Goal: Task Accomplishment & Management: Complete application form

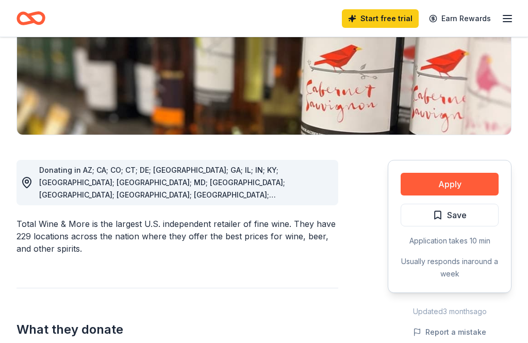
scroll to position [179, 0]
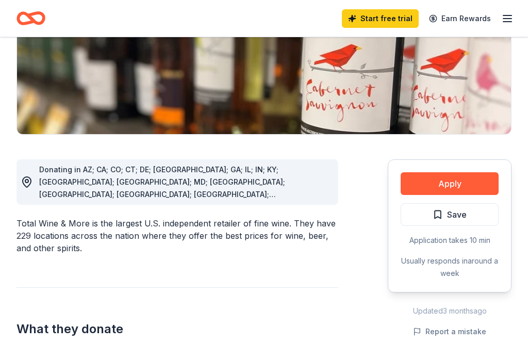
click at [482, 184] on button "Apply" at bounding box center [449, 183] width 98 height 23
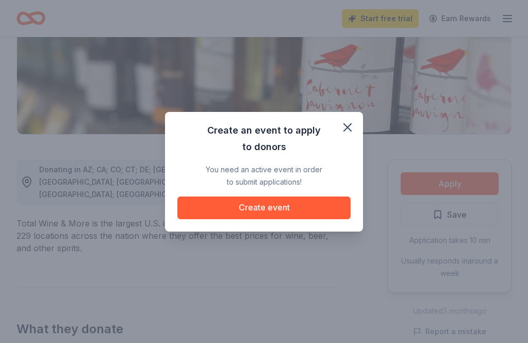
click at [350, 135] on icon "button" at bounding box center [347, 127] width 14 height 14
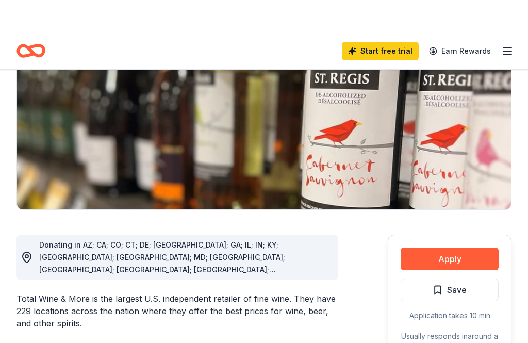
scroll to position [0, 0]
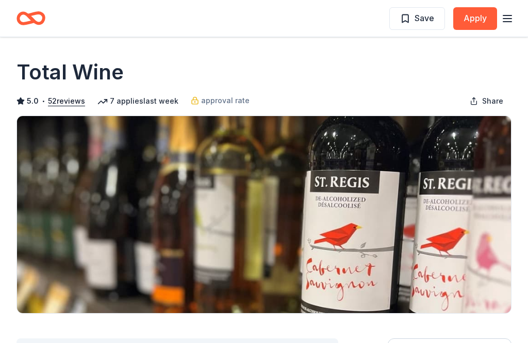
click at [509, 16] on icon "button" at bounding box center [507, 18] width 12 height 12
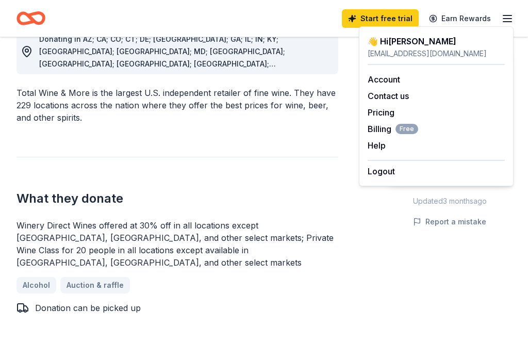
scroll to position [311, 0]
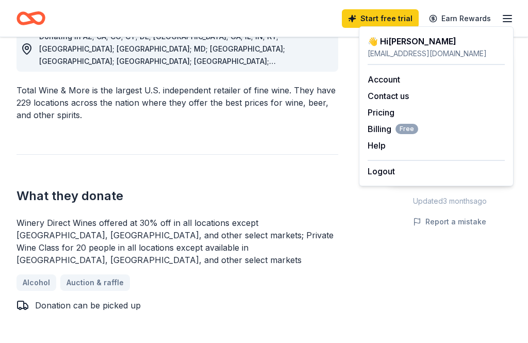
click at [371, 280] on div "Donating in AZ; CA; CO; CT; DE; FL; GA; IL; IN; KY; LA; MA; MD; MN; MO; NC; NJ;…" at bounding box center [263, 341] width 495 height 679
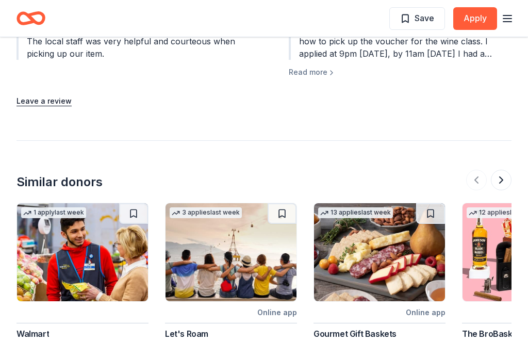
scroll to position [1254, 0]
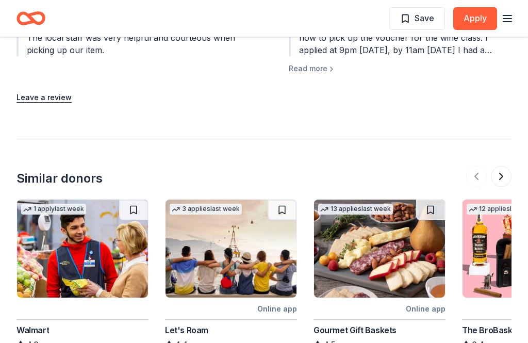
click at [38, 324] on div "Walmart" at bounding box center [32, 330] width 32 height 12
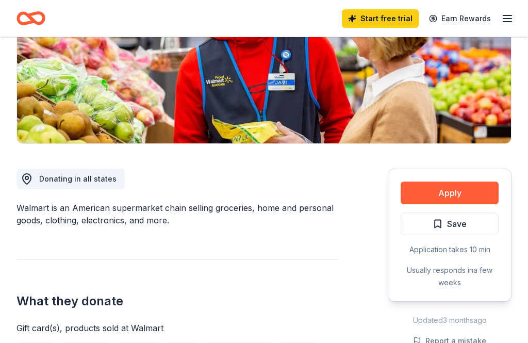
scroll to position [171, 0]
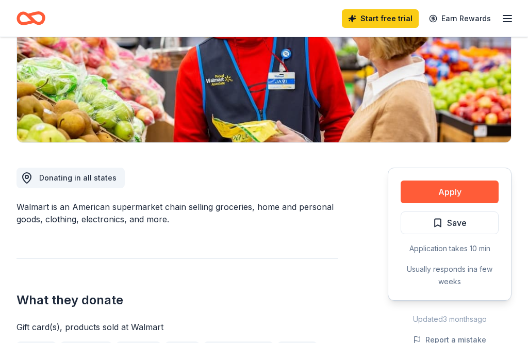
click at [474, 192] on button "Apply" at bounding box center [449, 191] width 98 height 23
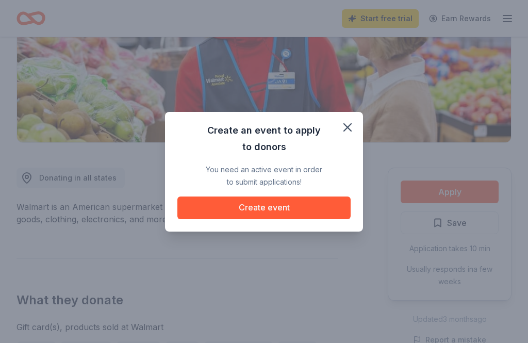
click at [332, 219] on button "Create event" at bounding box center [263, 207] width 173 height 23
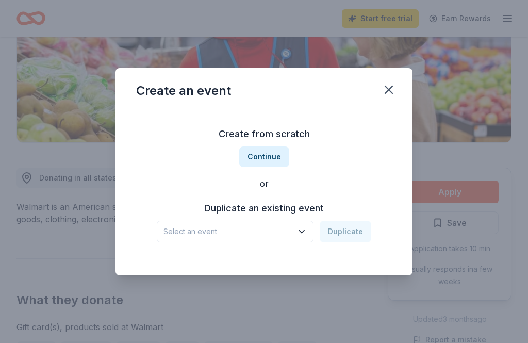
click at [300, 237] on icon "button" at bounding box center [301, 231] width 10 height 10
click at [273, 167] on button "Continue" at bounding box center [264, 156] width 50 height 21
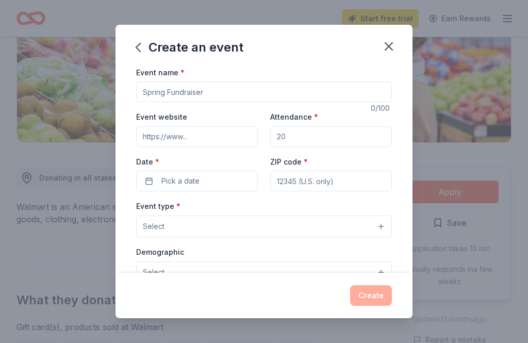
click at [359, 93] on input "Event name *" at bounding box center [264, 91] width 256 height 21
type input "M"
type input "Alexander Kristofer Griffin Memorial Walk/Run"
click at [240, 137] on input "Event website" at bounding box center [197, 136] width 122 height 21
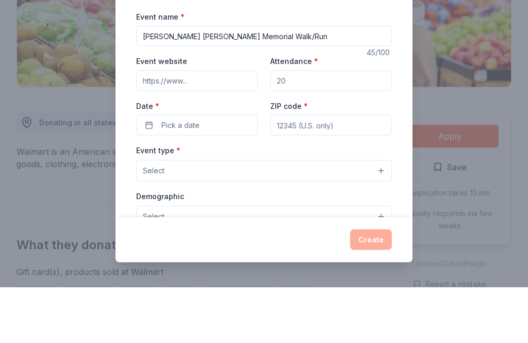
click at [225, 126] on input "Event website" at bounding box center [197, 136] width 122 height 21
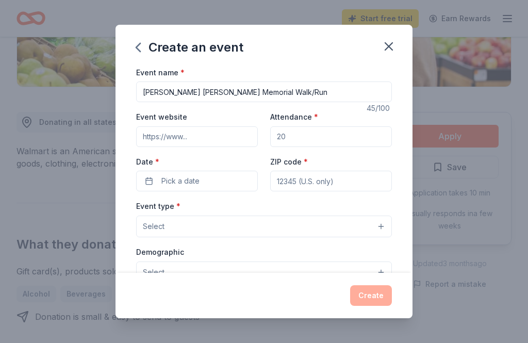
click at [320, 147] on input "Attendance *" at bounding box center [331, 136] width 122 height 21
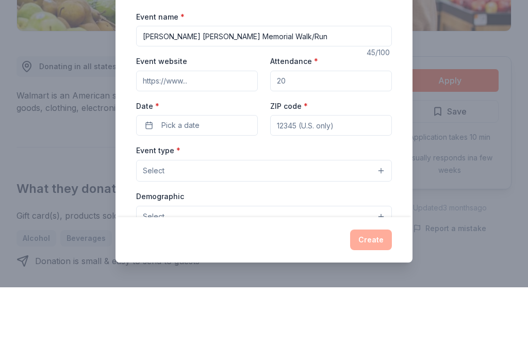
click at [346, 126] on input "Attendance *" at bounding box center [331, 136] width 122 height 21
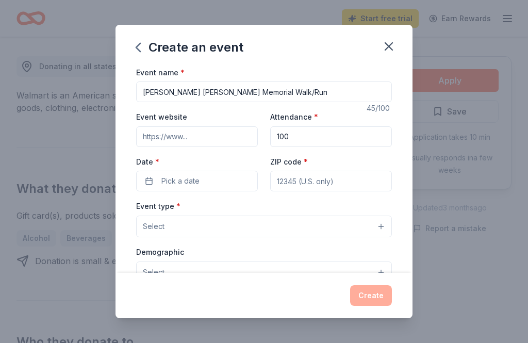
type input "100"
click at [220, 189] on button "Pick a date" at bounding box center [197, 181] width 122 height 21
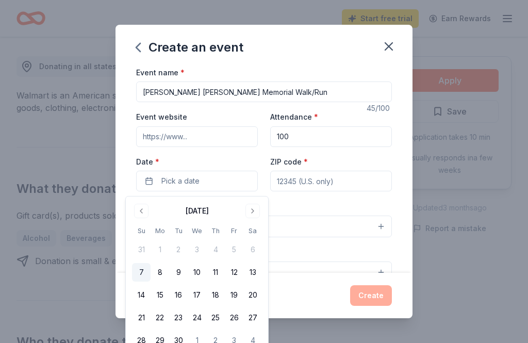
click at [256, 213] on button "Go to next month" at bounding box center [252, 211] width 14 height 14
click at [254, 251] on button "4" at bounding box center [252, 249] width 19 height 19
click at [357, 183] on input "ZIP code *" at bounding box center [331, 181] width 122 height 21
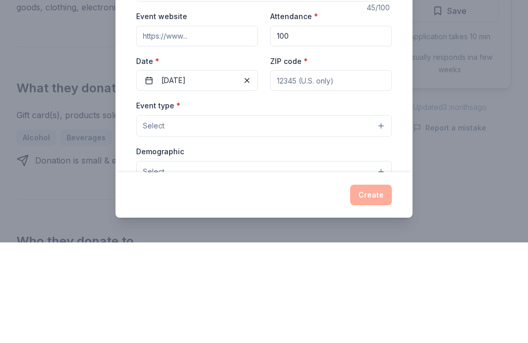
type input "11434"
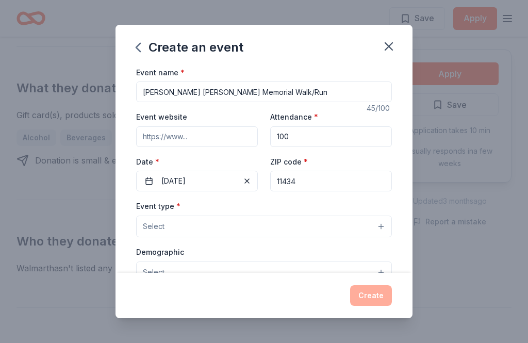
click at [381, 228] on button "Select" at bounding box center [264, 226] width 256 height 22
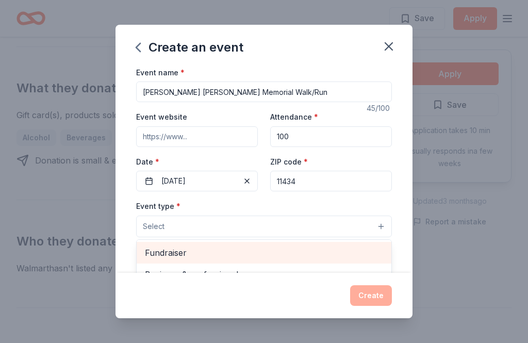
click at [184, 258] on span "Fundraiser" at bounding box center [264, 252] width 238 height 13
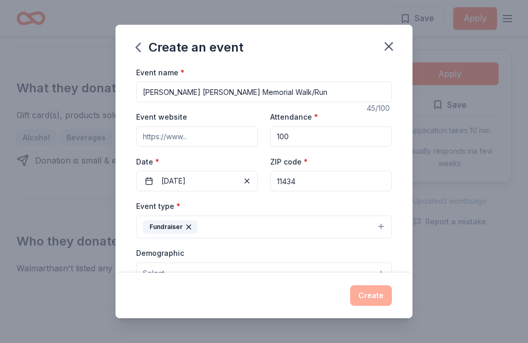
scroll to position [171, 0]
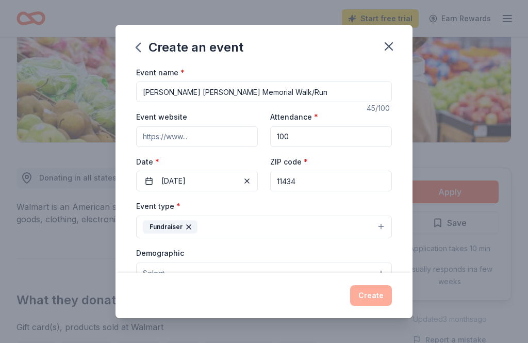
click at [193, 228] on div "Fundraiser" at bounding box center [170, 226] width 55 height 13
click at [363, 285] on span "Health & wellness" at bounding box center [264, 285] width 238 height 13
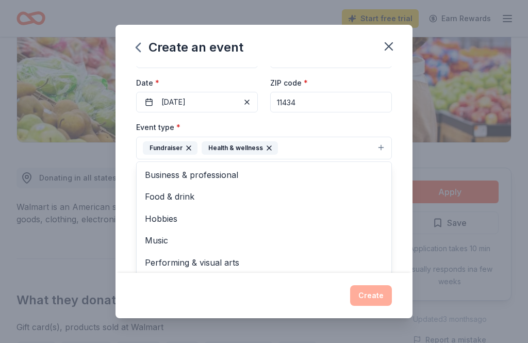
scroll to position [66, 0]
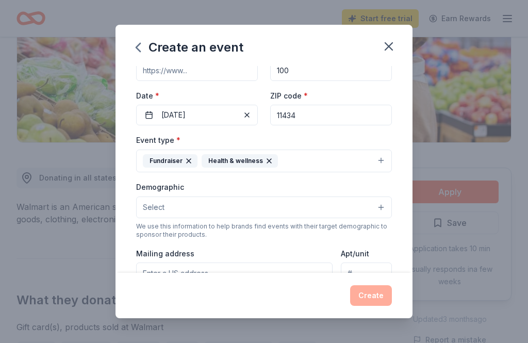
click at [380, 211] on button "Select" at bounding box center [264, 207] width 256 height 22
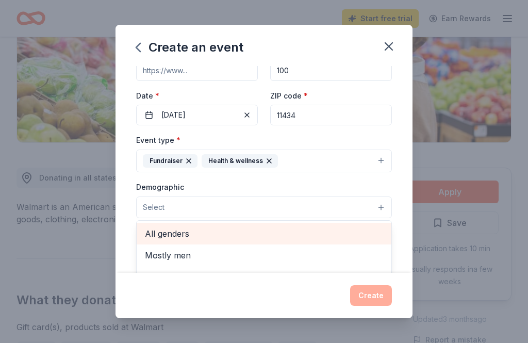
click at [179, 240] on span "All genders" at bounding box center [264, 233] width 238 height 13
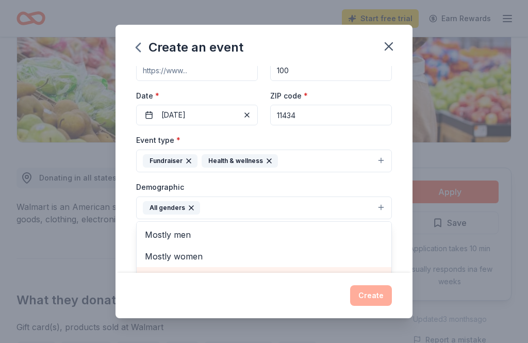
scroll to position [1, 0]
click at [173, 279] on span "All ages" at bounding box center [264, 277] width 238 height 13
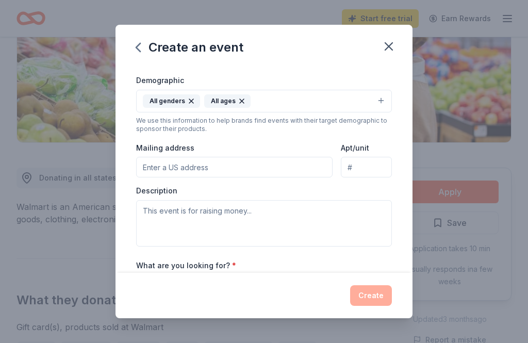
scroll to position [174, 0]
click at [268, 169] on input "Mailing address" at bounding box center [234, 166] width 196 height 21
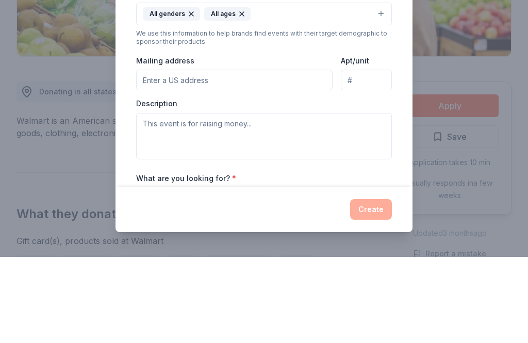
type input "16820 144th Rd"
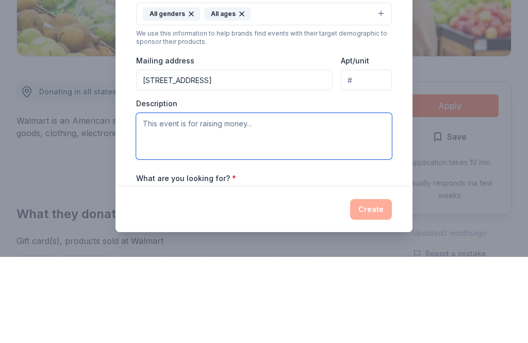
click at [300, 199] on textarea at bounding box center [264, 222] width 256 height 46
click at [266, 199] on textarea at bounding box center [264, 222] width 256 height 46
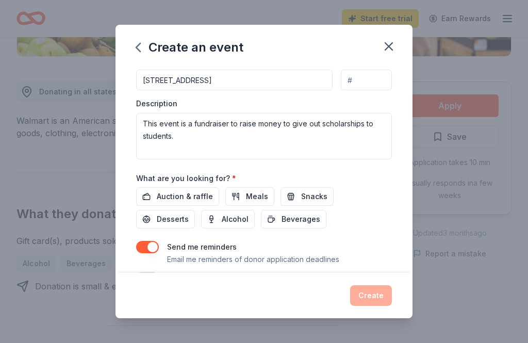
scroll to position [259, 0]
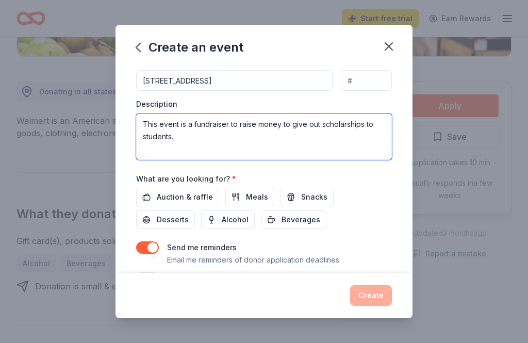
type textarea "This event is a fundraiser to raise money to give out scholarships to students."
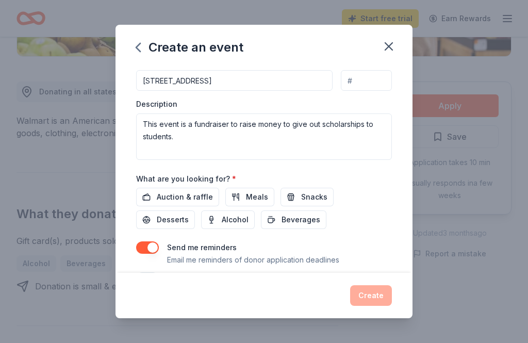
click at [303, 198] on span "Snacks" at bounding box center [314, 197] width 26 height 12
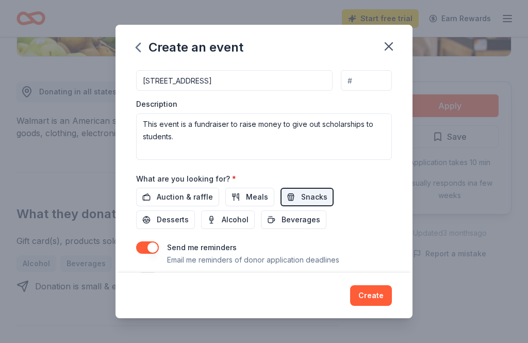
click at [281, 220] on span "Beverages" at bounding box center [300, 219] width 39 height 12
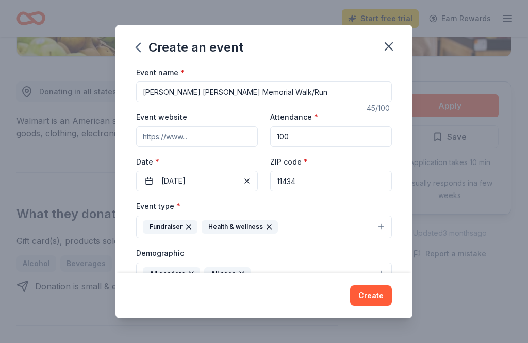
scroll to position [0, 0]
click at [220, 139] on input "Event website" at bounding box center [197, 136] width 122 height 21
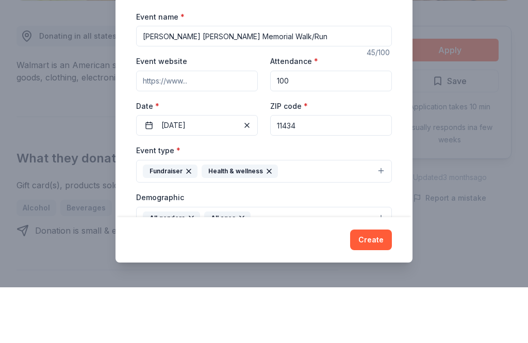
click at [206, 126] on input "Event website" at bounding box center [197, 136] width 122 height 21
click at [203, 126] on input "Event website" at bounding box center [197, 136] width 122 height 21
type input "H"
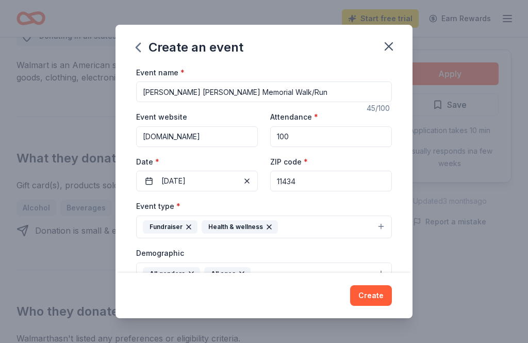
type input "Www.akgriffinfoundation.org"
click at [303, 141] on input "100" at bounding box center [331, 136] width 122 height 21
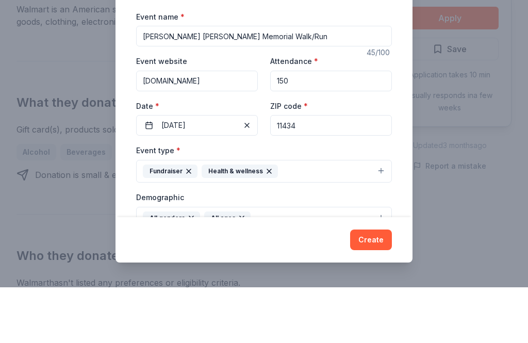
scroll to position [368, 0]
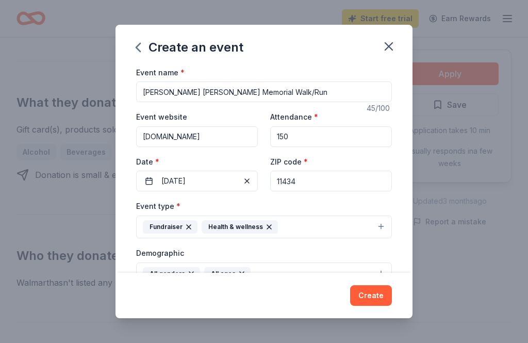
type input "150"
click at [367, 306] on button "Create" at bounding box center [371, 295] width 42 height 21
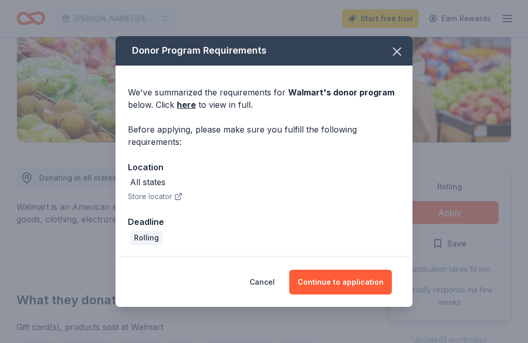
click at [185, 111] on link "here" at bounding box center [186, 104] width 19 height 12
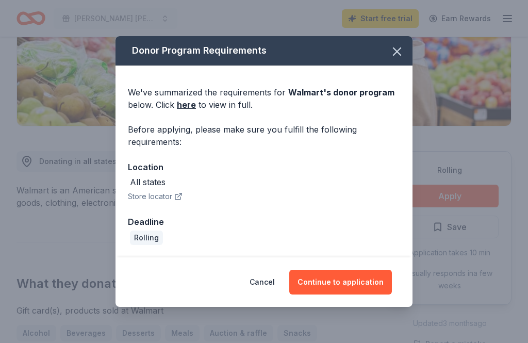
click at [366, 281] on button "Continue to application" at bounding box center [340, 282] width 103 height 25
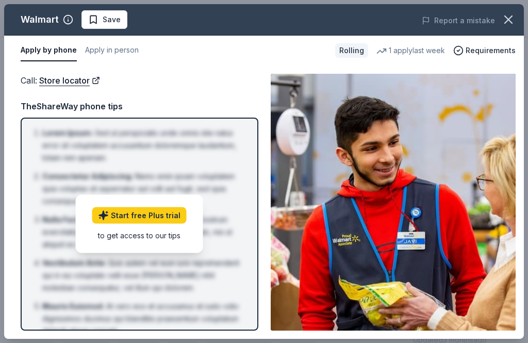
click at [160, 217] on link "Start free Plus trial" at bounding box center [139, 215] width 94 height 16
click at [73, 86] on link "Store locator" at bounding box center [69, 80] width 61 height 13
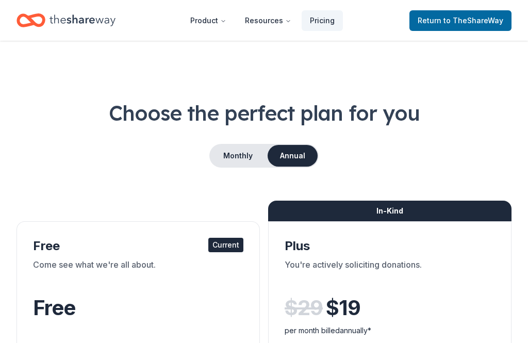
click at [467, 23] on span "to TheShareWay" at bounding box center [473, 20] width 60 height 9
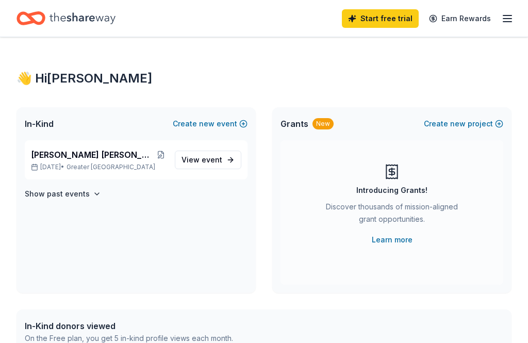
click at [211, 154] on span "View event" at bounding box center [201, 160] width 41 height 12
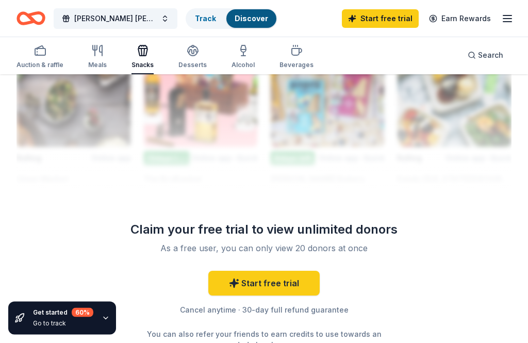
scroll to position [1151, 0]
click at [275, 282] on link "Start free trial" at bounding box center [263, 283] width 111 height 25
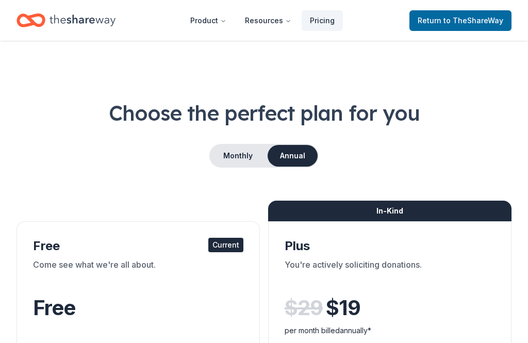
click at [462, 19] on span "to TheShareWay" at bounding box center [473, 20] width 60 height 9
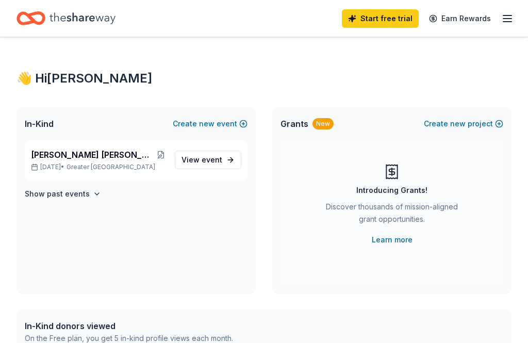
click at [463, 26] on link "Earn Rewards" at bounding box center [460, 18] width 74 height 19
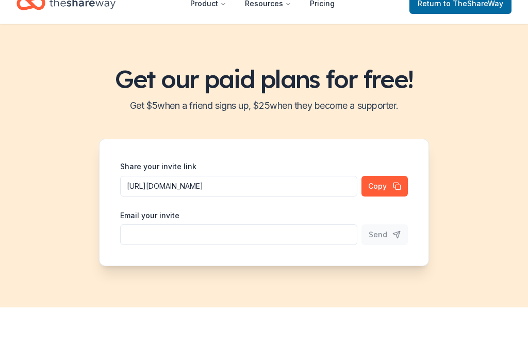
scroll to position [19, 0]
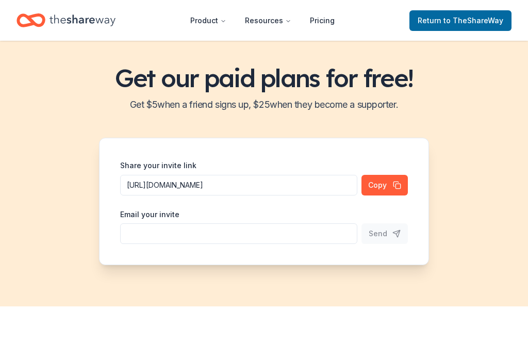
click at [468, 24] on span "to TheShareWay" at bounding box center [473, 20] width 60 height 9
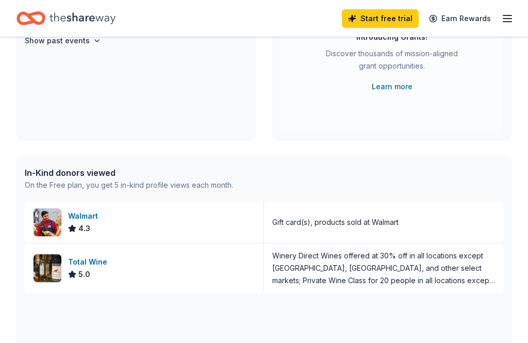
scroll to position [159, 0]
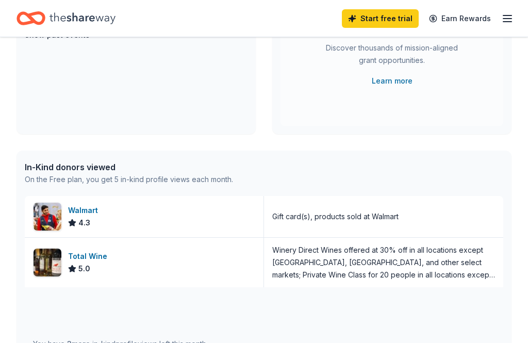
click at [76, 212] on div "Walmart" at bounding box center [85, 210] width 34 height 12
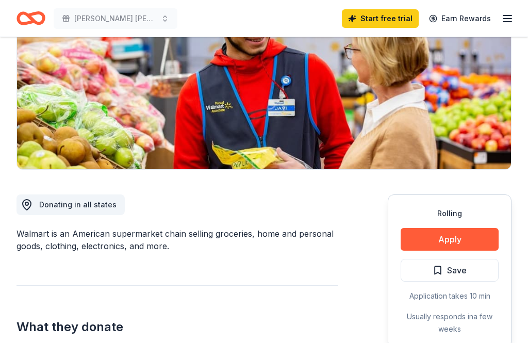
scroll to position [146, 0]
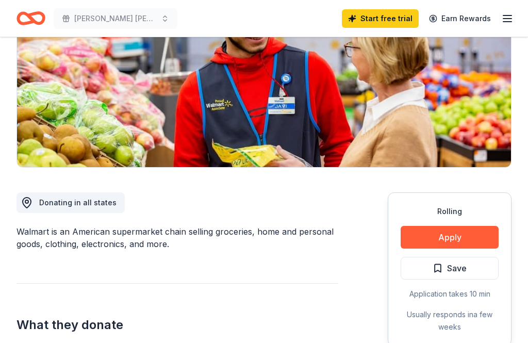
click at [485, 241] on button "Apply" at bounding box center [449, 237] width 98 height 23
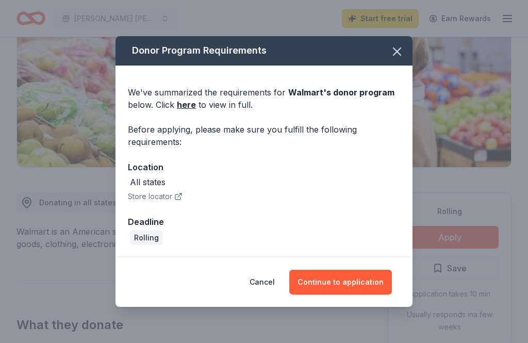
click at [354, 294] on button "Continue to application" at bounding box center [340, 282] width 103 height 25
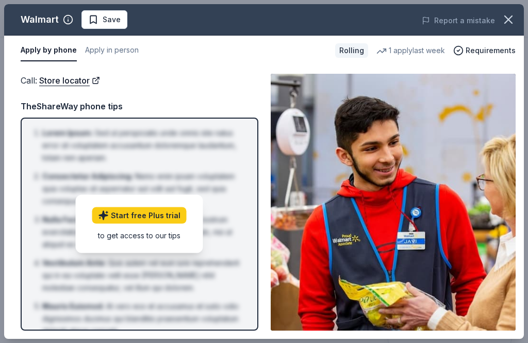
click at [139, 253] on div "Start free Plus trial to get access to our tips" at bounding box center [139, 224] width 127 height 58
click at [489, 54] on span "Requirements" at bounding box center [490, 50] width 50 height 12
click at [136, 224] on link "Start free Plus trial" at bounding box center [139, 215] width 94 height 16
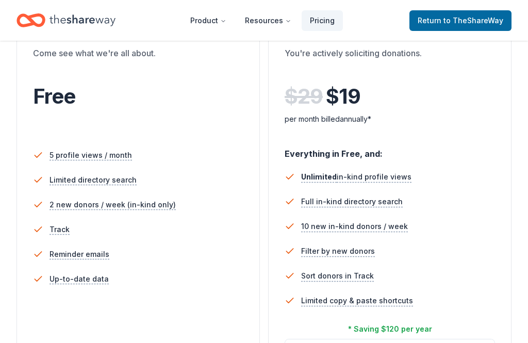
scroll to position [138, 0]
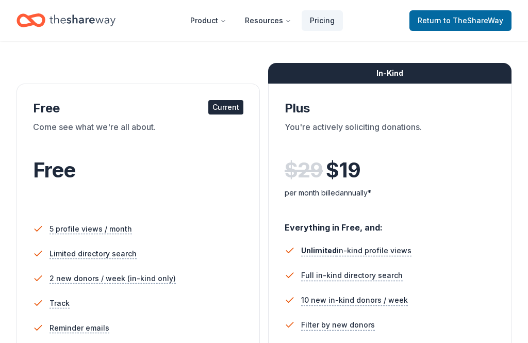
click at [228, 116] on div "Free Current" at bounding box center [138, 108] width 210 height 16
click at [235, 116] on div "Free Current Come see what we're all about. Free" at bounding box center [138, 156] width 210 height 112
click at [61, 175] on span "Free" at bounding box center [54, 169] width 42 height 25
click at [49, 112] on div "Free Current" at bounding box center [138, 108] width 210 height 16
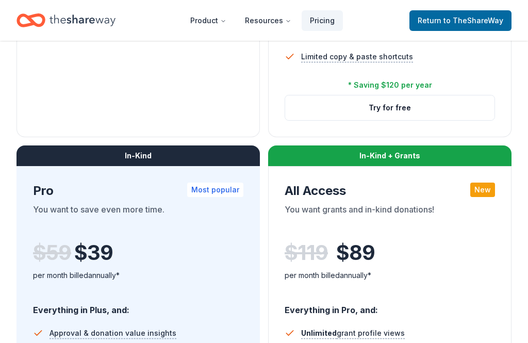
scroll to position [443, 0]
